Goal: Transaction & Acquisition: Book appointment/travel/reservation

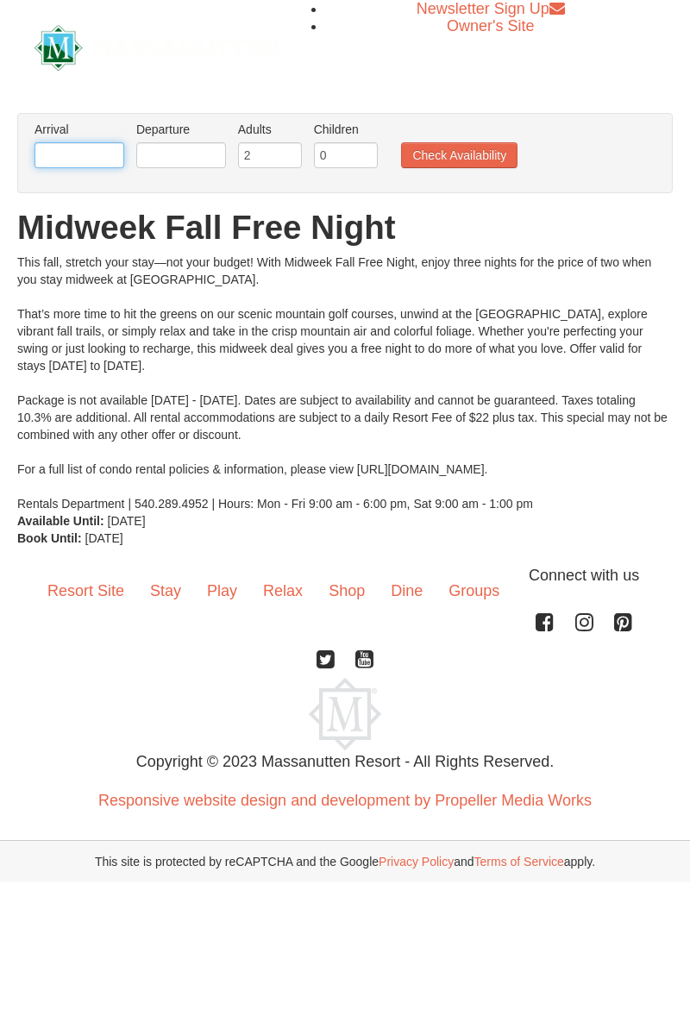
click at [91, 155] on input "text" at bounding box center [80, 155] width 90 height 26
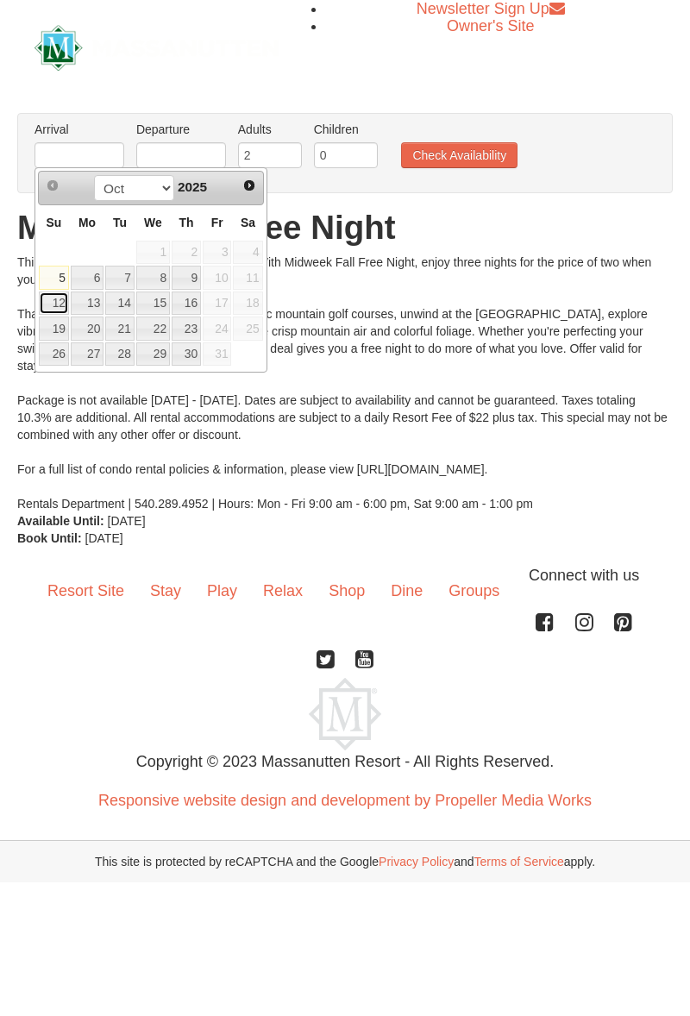
click at [60, 300] on link "12" at bounding box center [54, 304] width 30 height 24
type input "[DATE]"
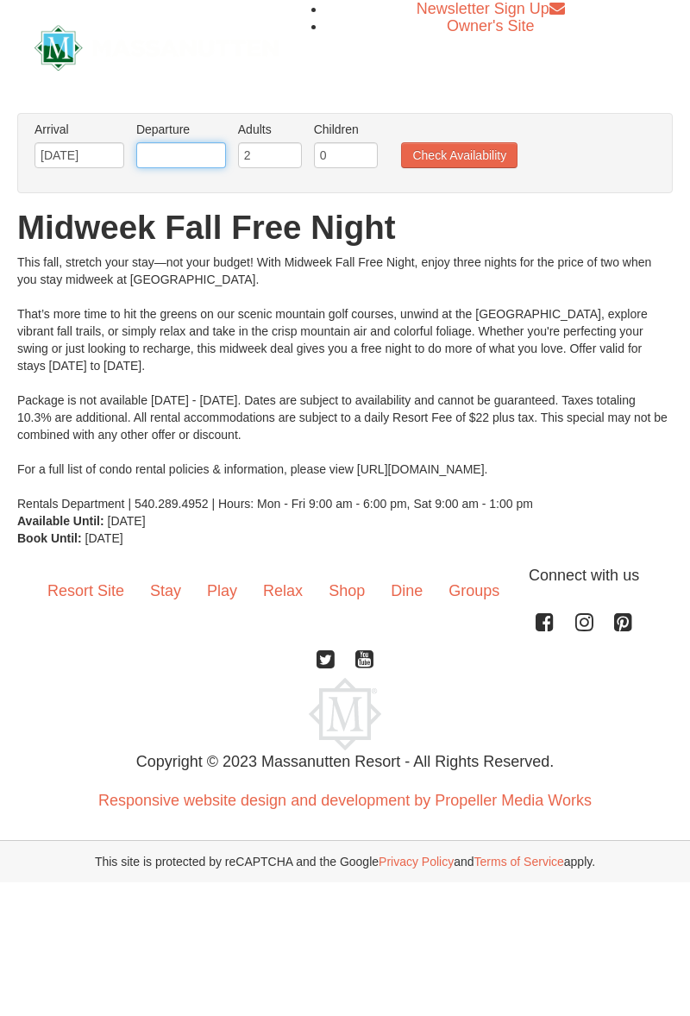
click at [212, 154] on input "text" at bounding box center [181, 155] width 90 height 26
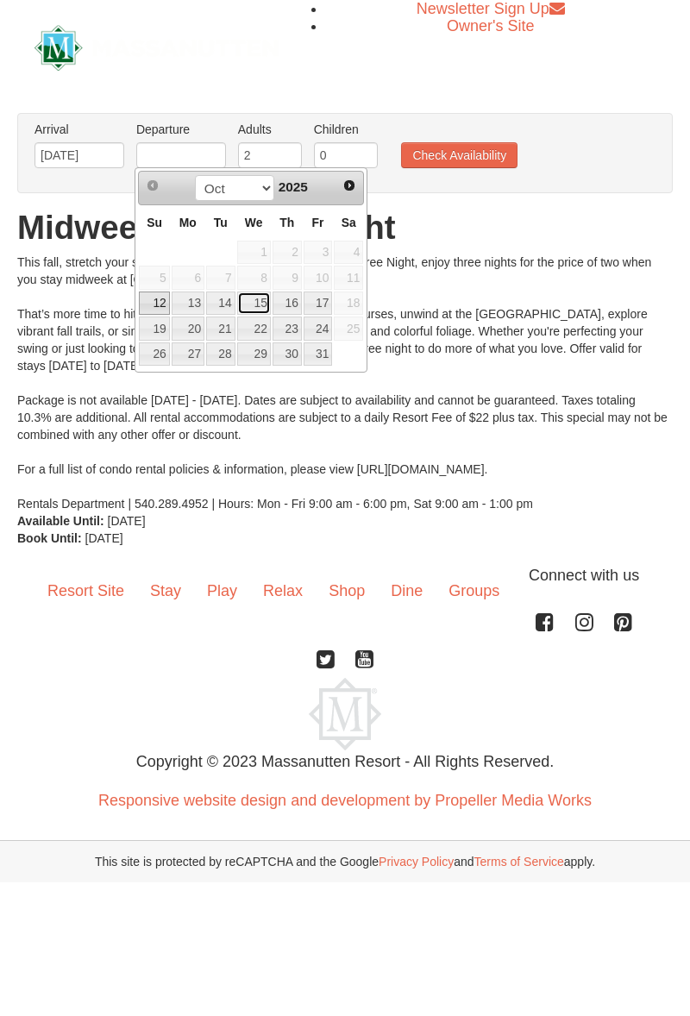
click at [262, 306] on link "15" at bounding box center [254, 304] width 34 height 24
type input "[DATE]"
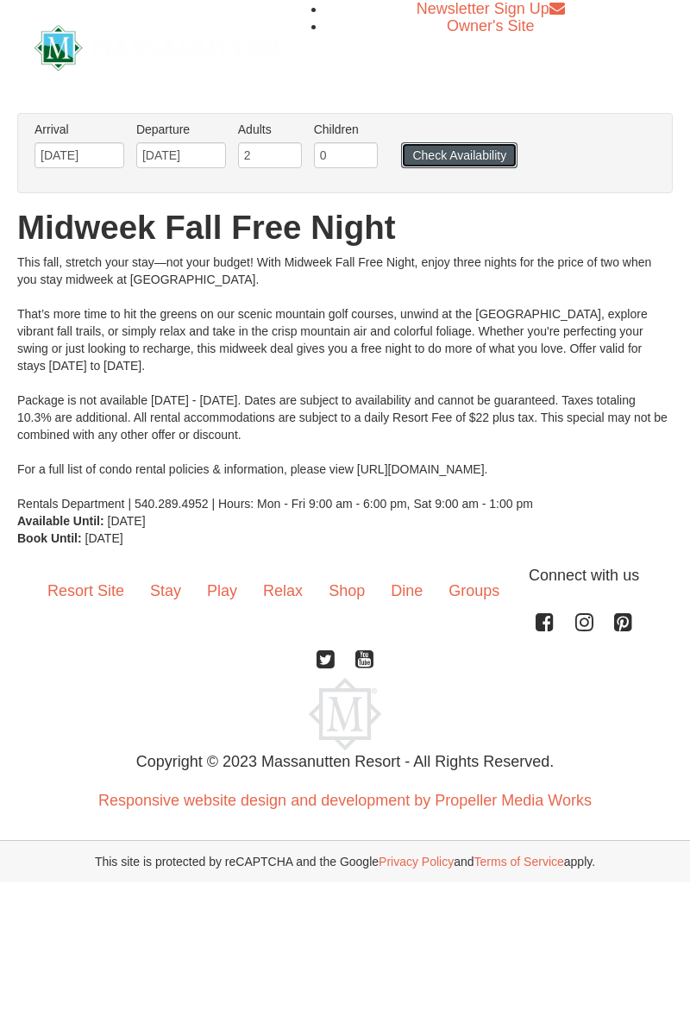
click at [457, 157] on button "Check Availability" at bounding box center [459, 155] width 116 height 26
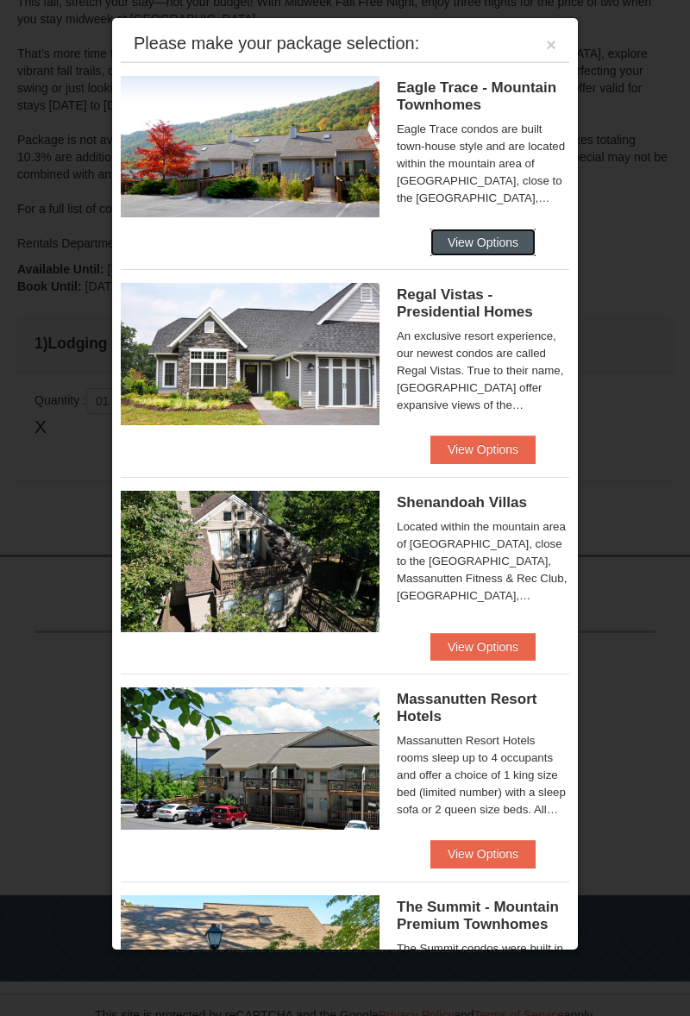
click at [495, 241] on button "View Options" at bounding box center [482, 243] width 105 height 28
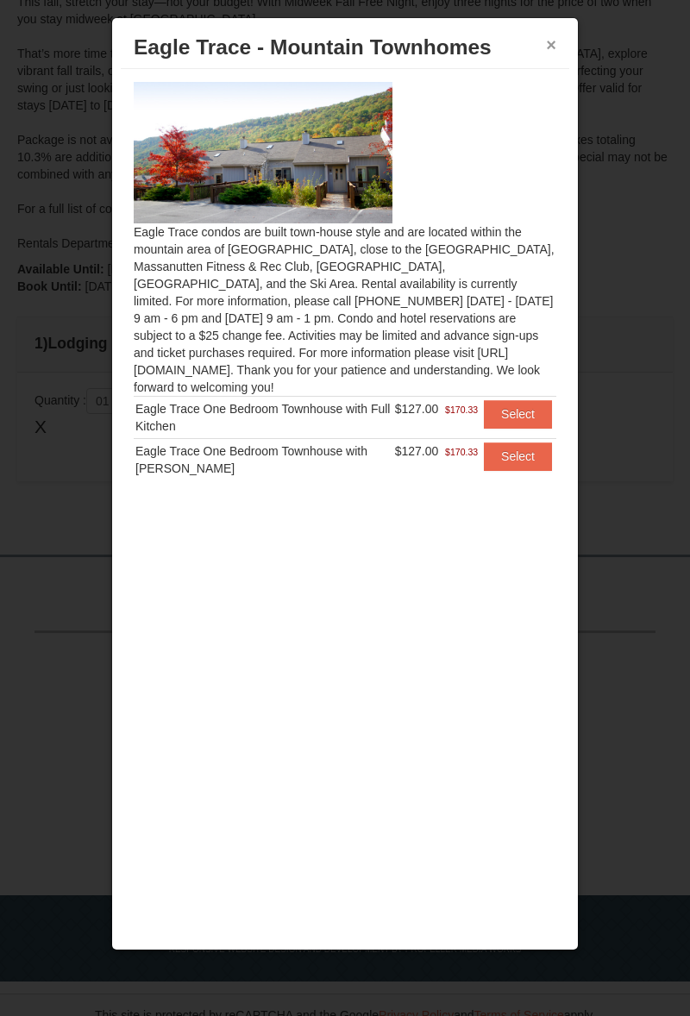
click at [554, 36] on button "×" at bounding box center [551, 44] width 10 height 17
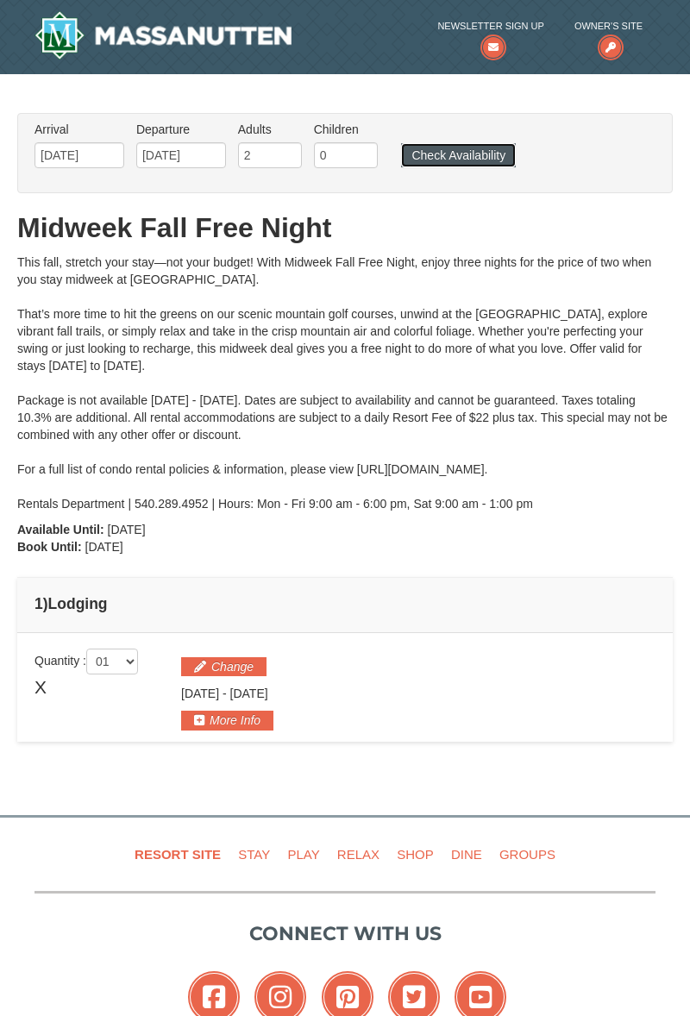
click at [473, 158] on button "Check Availability" at bounding box center [458, 155] width 115 height 24
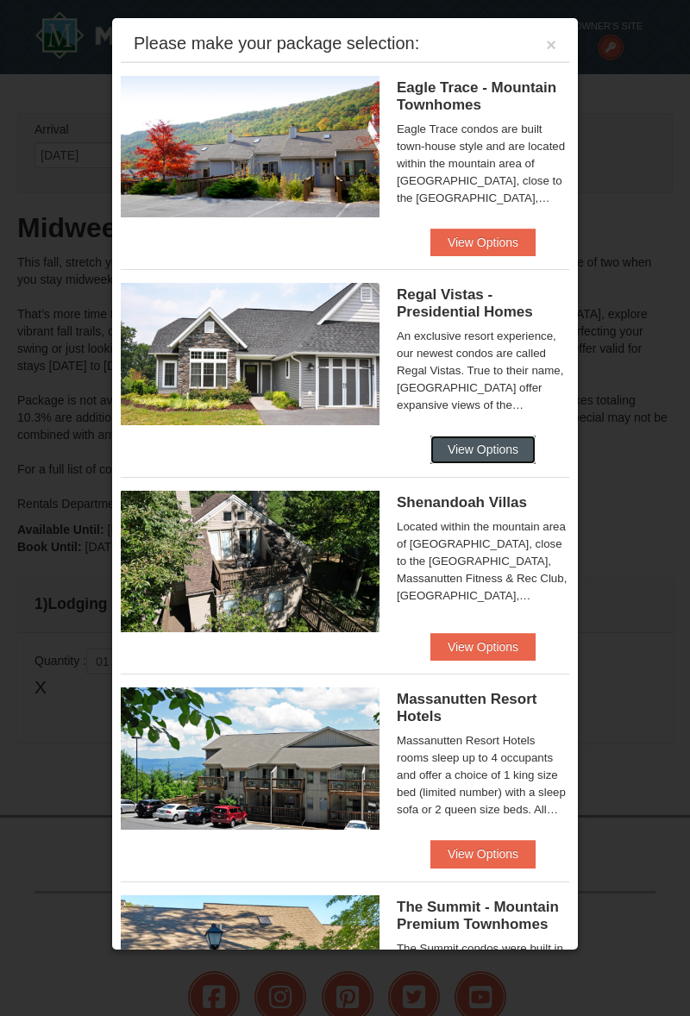
click at [502, 457] on button "View Options" at bounding box center [482, 450] width 105 height 28
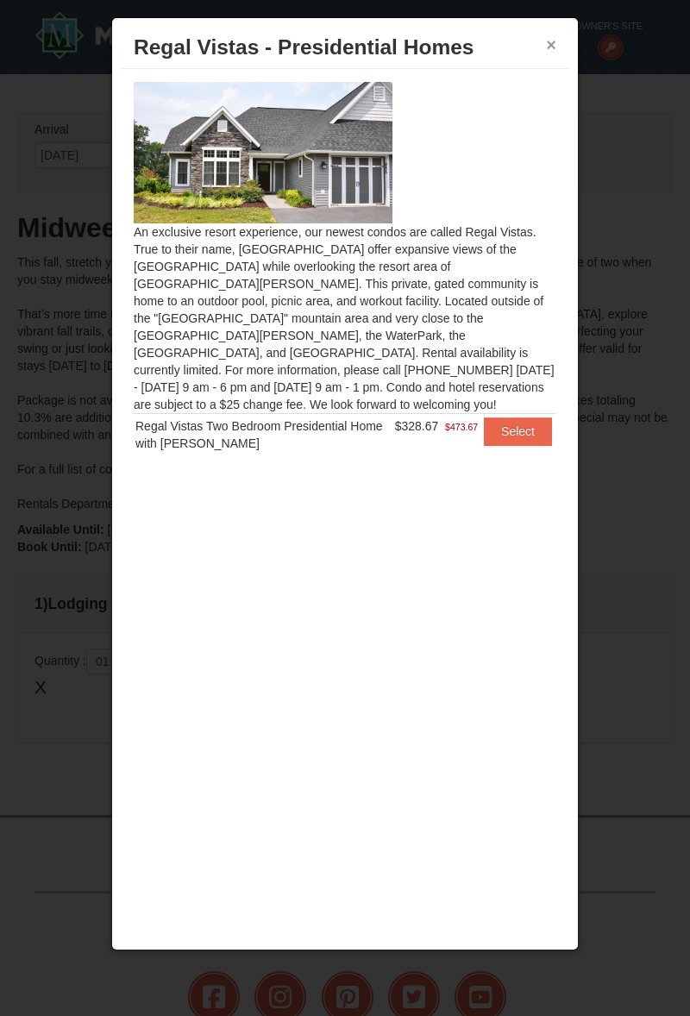
click at [555, 45] on button "×" at bounding box center [551, 44] width 10 height 17
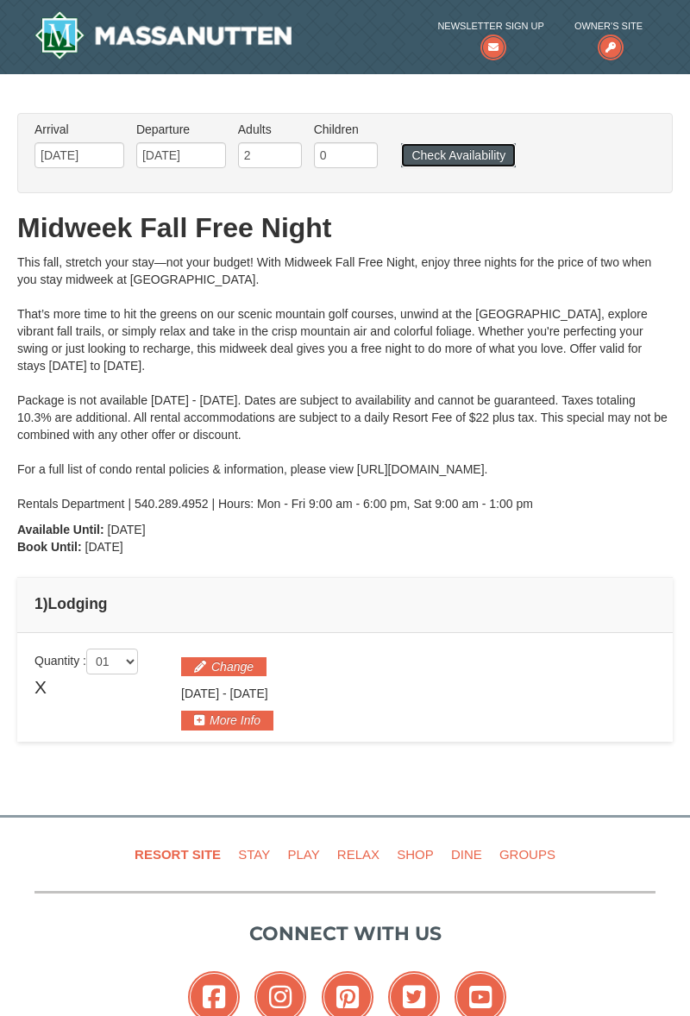
click at [481, 158] on button "Check Availability" at bounding box center [458, 155] width 115 height 24
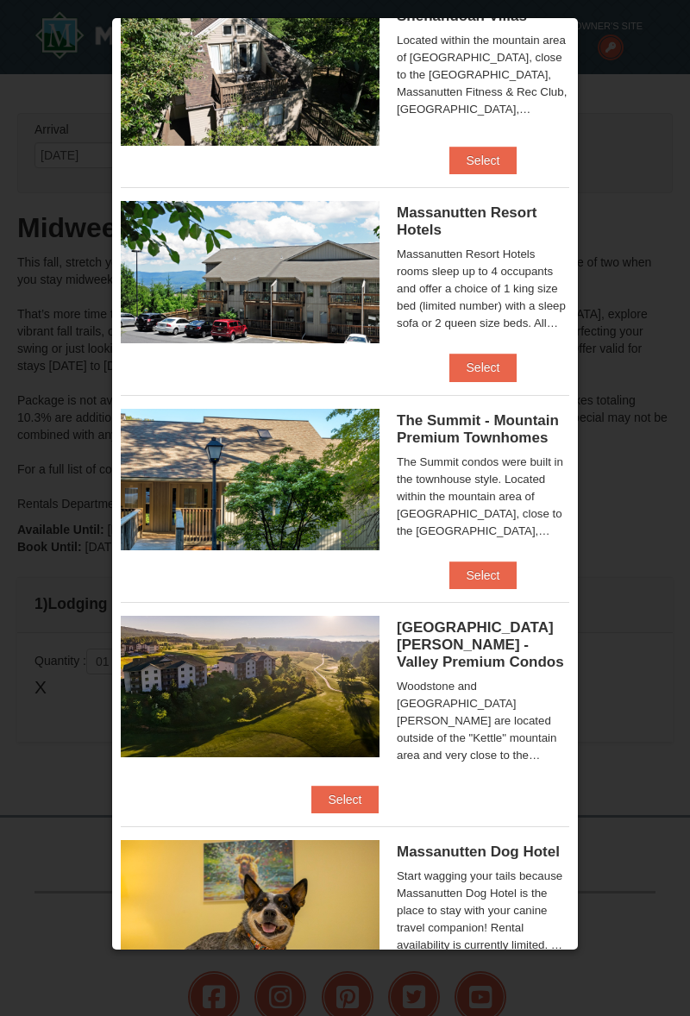
scroll to position [511, 0]
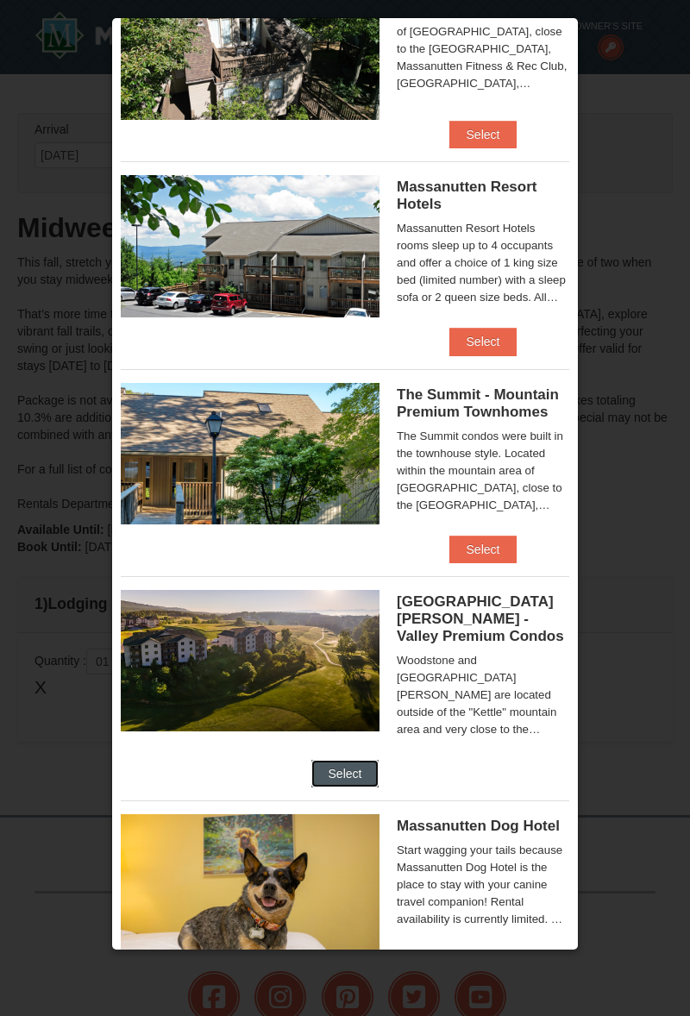
click at [380, 769] on button "Select" at bounding box center [345, 774] width 68 height 28
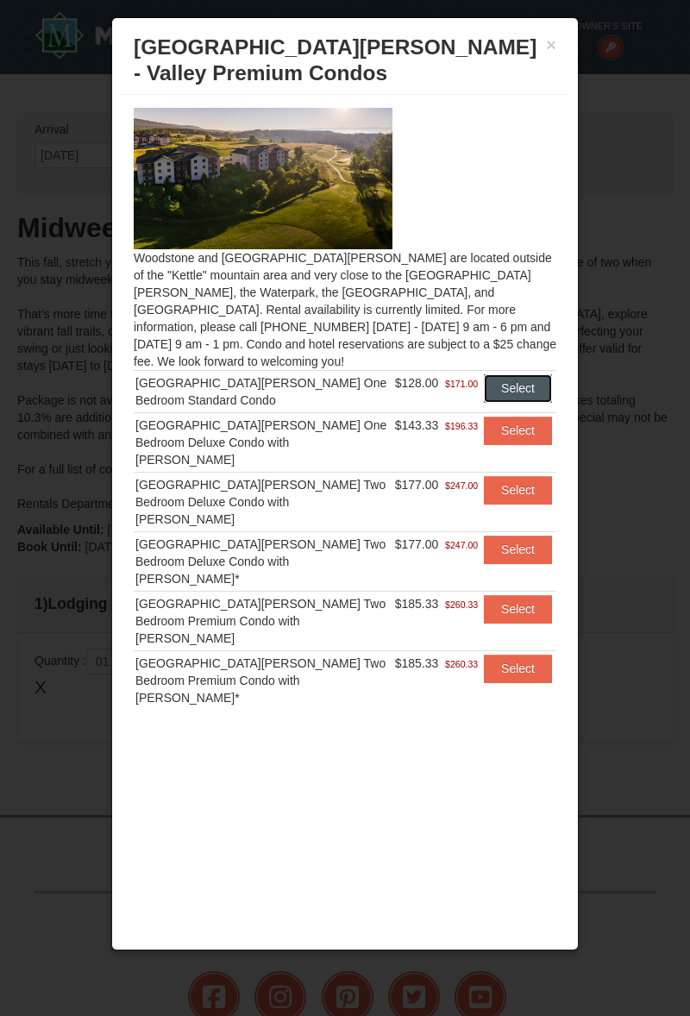
click at [523, 374] on button "Select" at bounding box center [518, 388] width 68 height 28
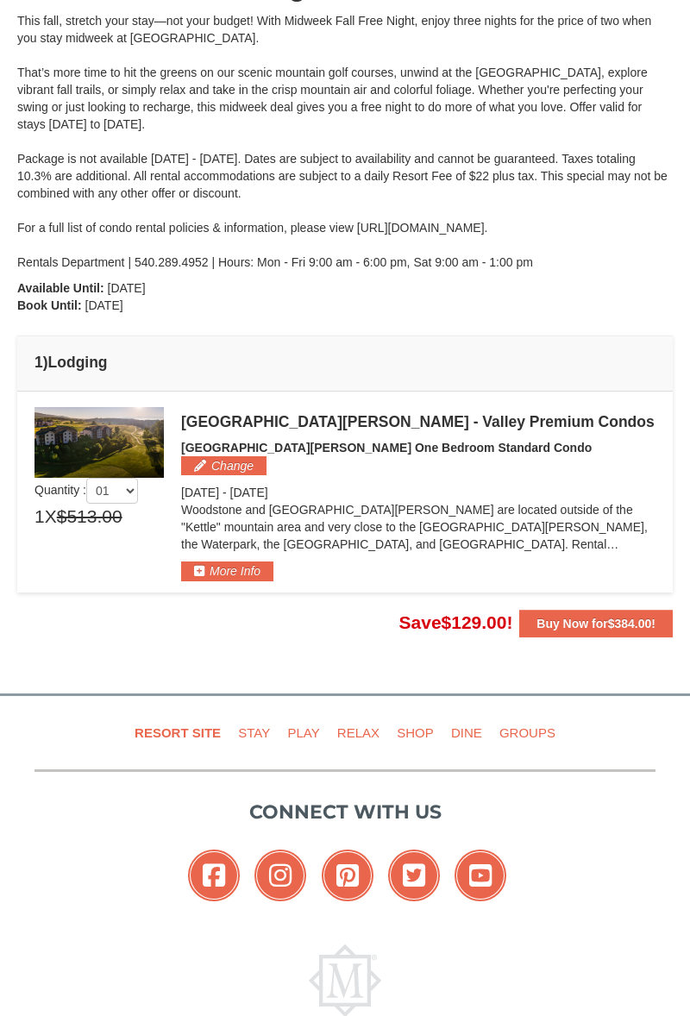
scroll to position [243, 0]
